Goal: Entertainment & Leisure: Consume media (video, audio)

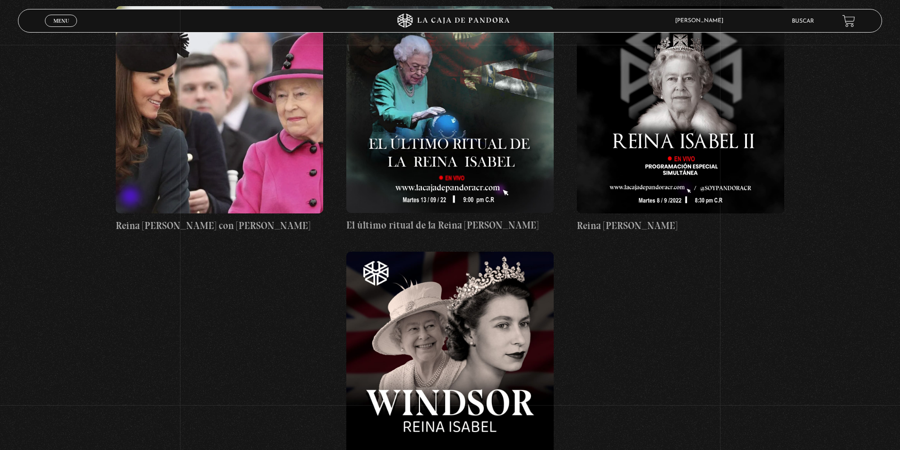
scroll to position [189, 0]
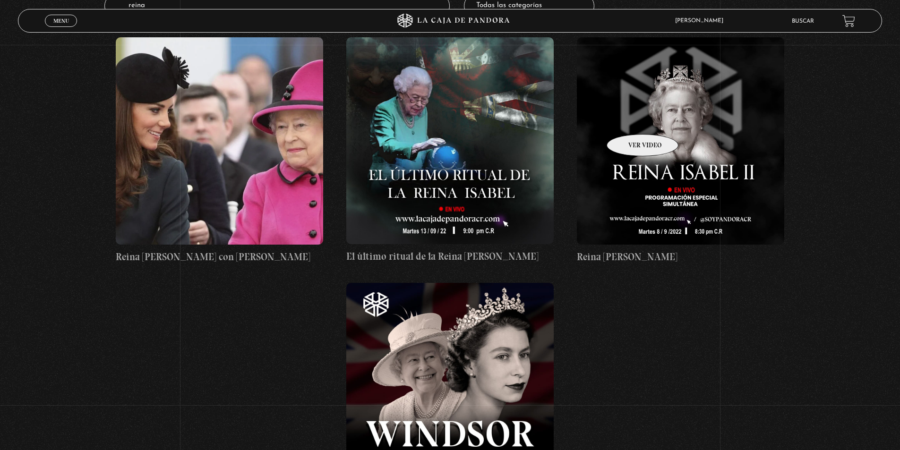
click at [630, 120] on figure at bounding box center [680, 140] width 207 height 207
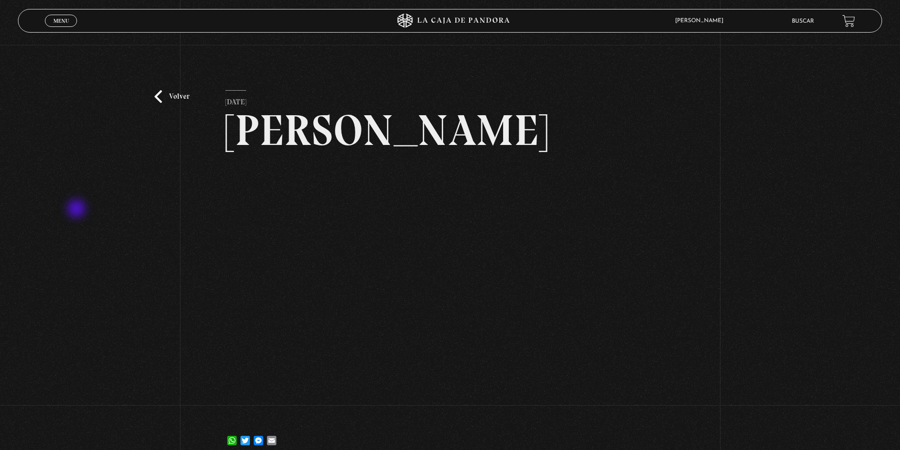
click at [77, 210] on div "Volver [DATE] [PERSON_NAME] WhatsApp Twitter Messenger Email" at bounding box center [450, 253] width 900 height 417
click at [51, 262] on div "Volver [DATE] [PERSON_NAME] WhatsApp Twitter Messenger Email" at bounding box center [450, 253] width 900 height 417
